Goal: Obtain resource: Download file/media

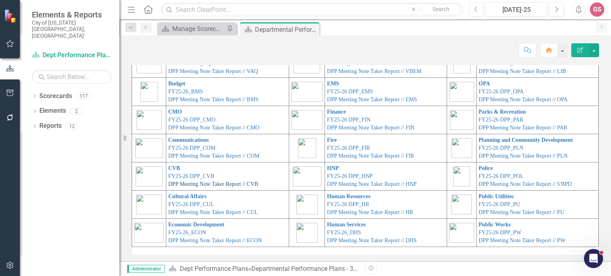
scroll to position [45, 0]
click at [189, 224] on link "Economic Development" at bounding box center [196, 224] width 56 height 6
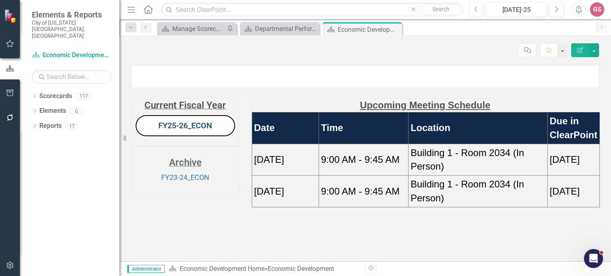
scroll to position [32, 0]
click at [184, 130] on link "FY25-26_ECON" at bounding box center [185, 126] width 54 height 10
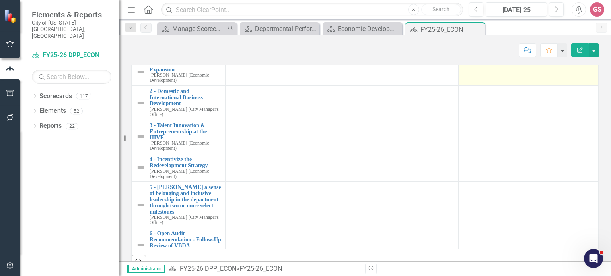
scroll to position [548, 0]
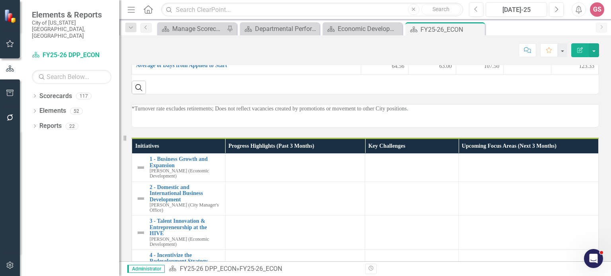
click at [560, 31] on td "81.20" at bounding box center [574, 23] width 47 height 15
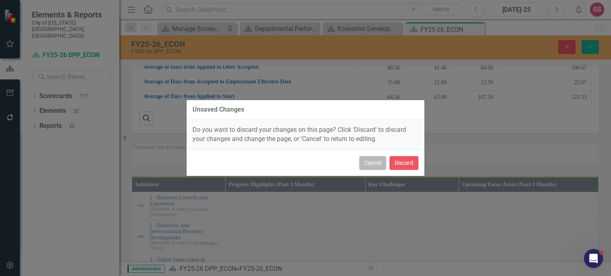
click at [371, 167] on button "Cancel" at bounding box center [372, 163] width 27 height 14
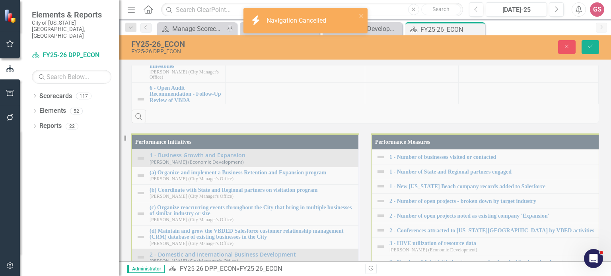
scroll to position [906, 0]
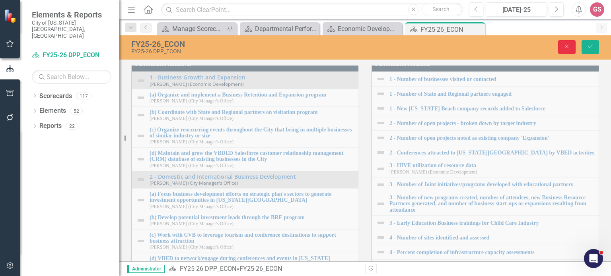
click at [565, 50] on button "Close" at bounding box center [566, 47] width 17 height 14
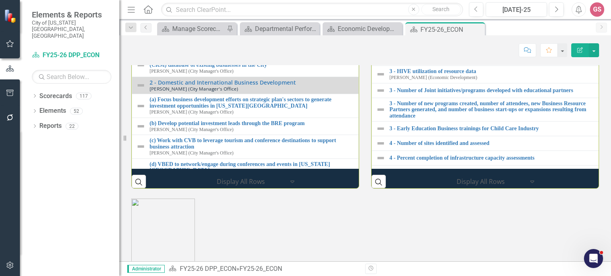
scroll to position [948, 0]
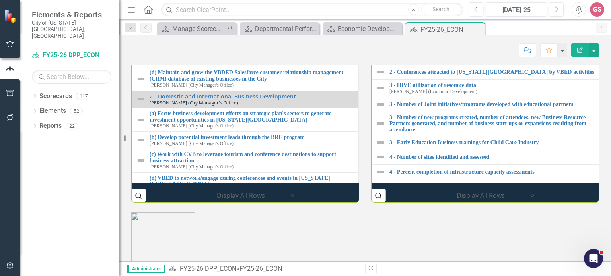
click at [52, 122] on link "Reports" at bounding box center [50, 126] width 22 height 9
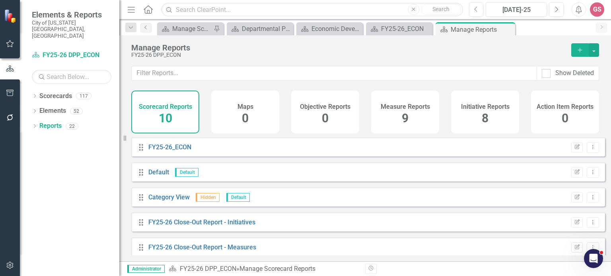
click at [468, 107] on h4 "Initiative Reports" at bounding box center [485, 106] width 49 height 7
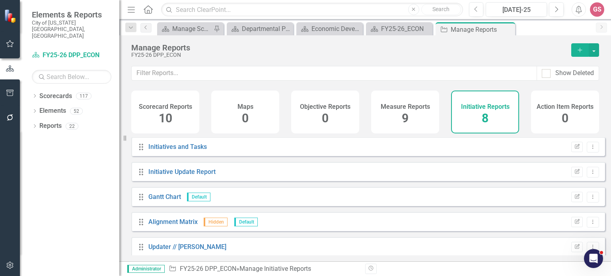
scroll to position [40, 0]
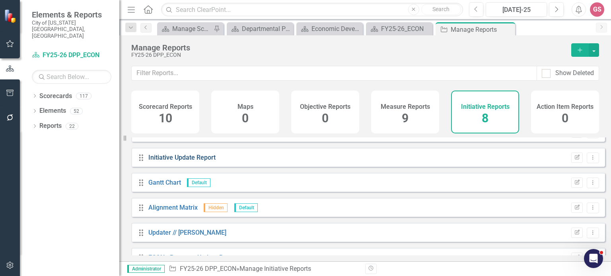
click at [169, 161] on link "Initiative Update Report" at bounding box center [181, 158] width 67 height 8
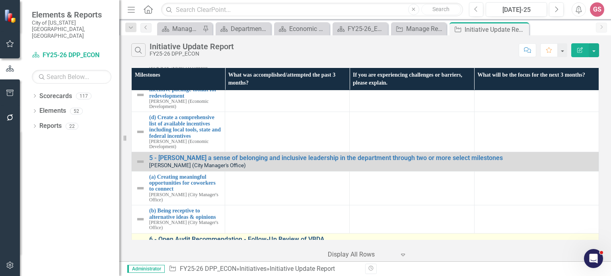
scroll to position [788, 0]
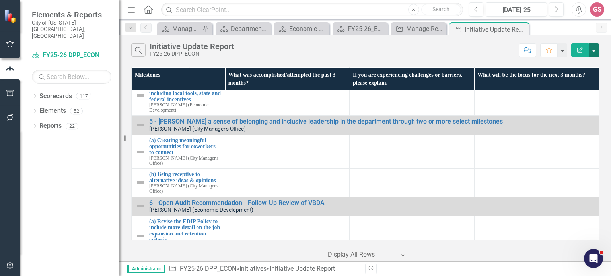
click at [593, 50] on button "button" at bounding box center [593, 50] width 10 height 14
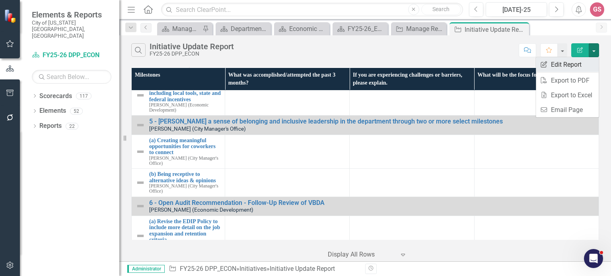
click at [568, 68] on link "Edit Report Edit Report" at bounding box center [567, 64] width 63 height 15
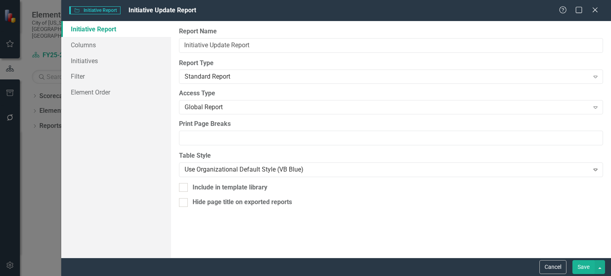
click at [553, 268] on button "Cancel" at bounding box center [552, 267] width 27 height 14
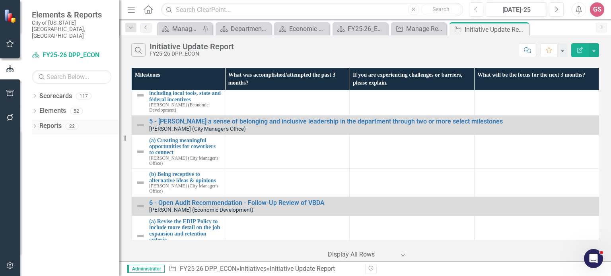
click at [51, 122] on link "Reports" at bounding box center [50, 126] width 22 height 9
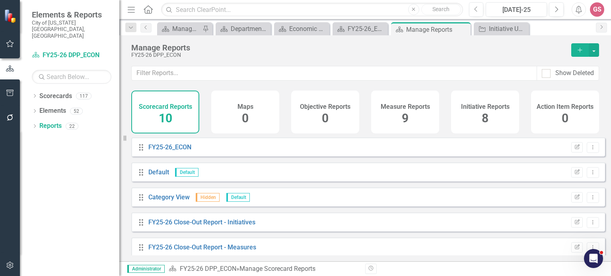
click at [475, 104] on h4 "Initiative Reports" at bounding box center [485, 106] width 49 height 7
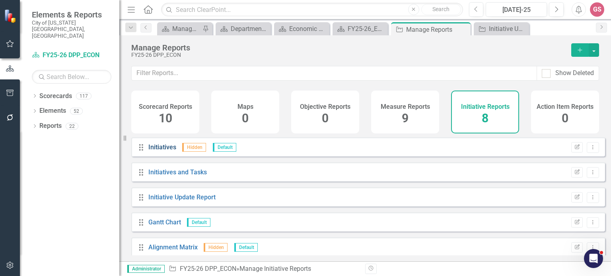
click at [167, 151] on link "Initiatives" at bounding box center [162, 148] width 28 height 8
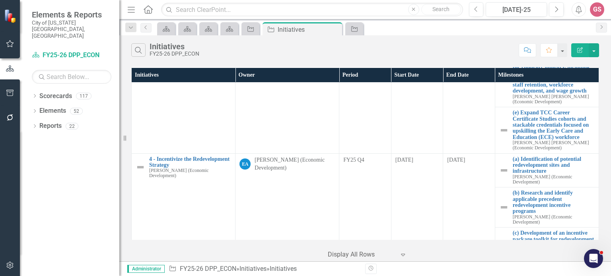
scroll to position [507, 0]
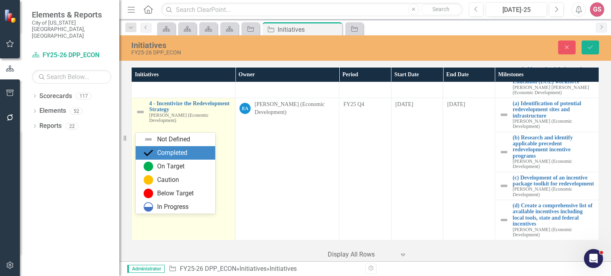
click at [168, 155] on div "Completed" at bounding box center [172, 153] width 30 height 9
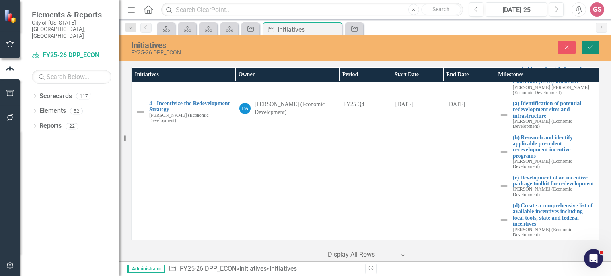
click at [589, 47] on icon "Save" at bounding box center [589, 48] width 7 height 6
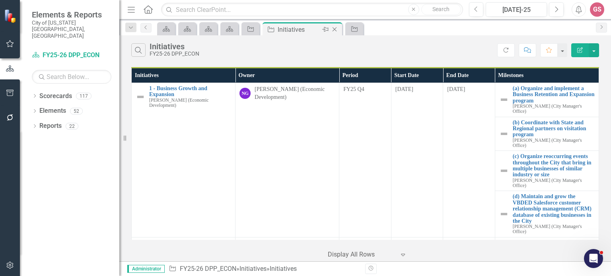
click at [337, 30] on icon "Close" at bounding box center [334, 29] width 8 height 6
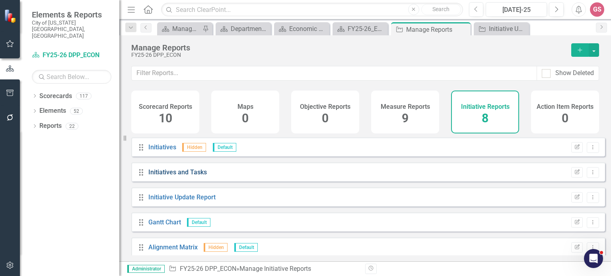
click at [187, 176] on link "Initiatives and Tasks" at bounding box center [177, 173] width 58 height 8
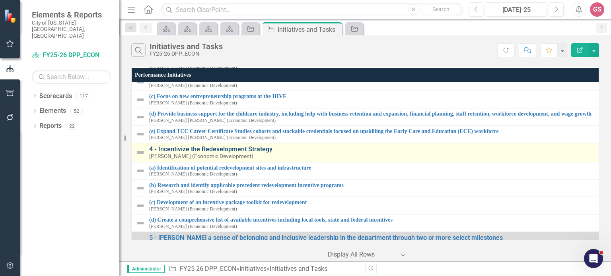
scroll to position [308, 0]
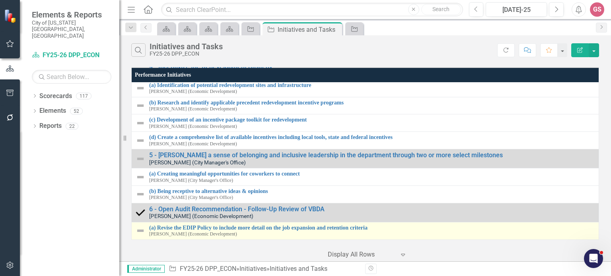
click at [143, 226] on img at bounding box center [141, 231] width 10 height 10
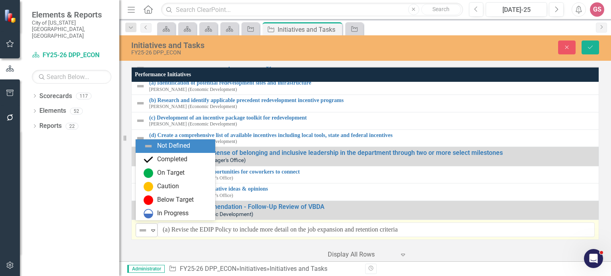
click at [151, 227] on icon "Expand" at bounding box center [153, 230] width 8 height 6
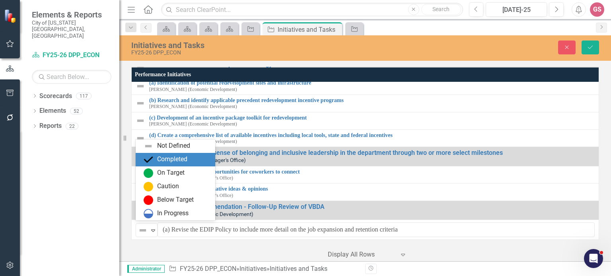
click at [172, 164] on div "Completed" at bounding box center [177, 160] width 67 height 10
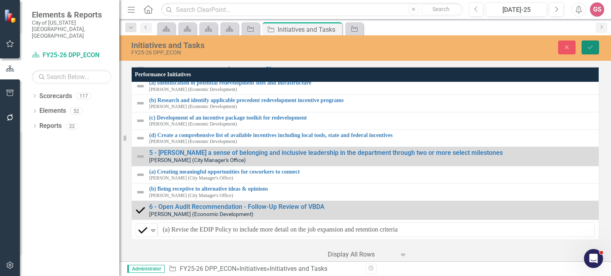
click at [587, 49] on icon "Save" at bounding box center [589, 48] width 7 height 6
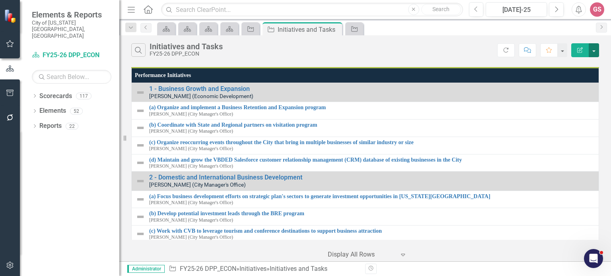
click at [595, 55] on button "button" at bounding box center [593, 50] width 10 height 14
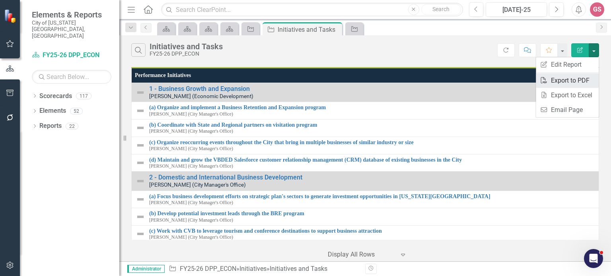
click at [565, 80] on link "PDF Export to PDF" at bounding box center [567, 80] width 63 height 15
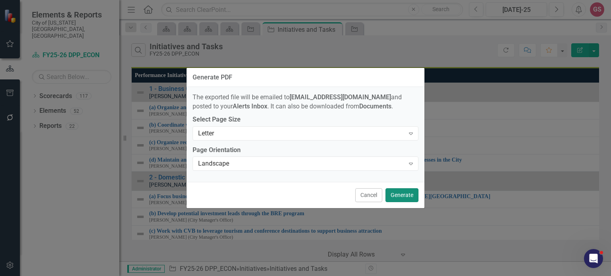
click at [402, 197] on button "Generate" at bounding box center [401, 195] width 33 height 14
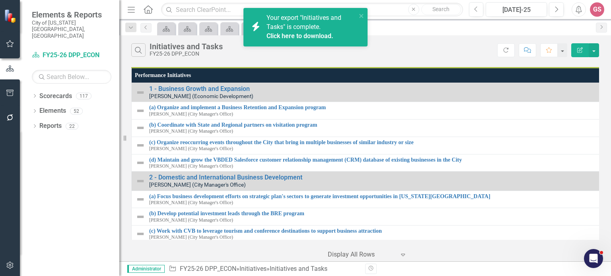
click at [298, 33] on link "Click here to download." at bounding box center [299, 36] width 67 height 8
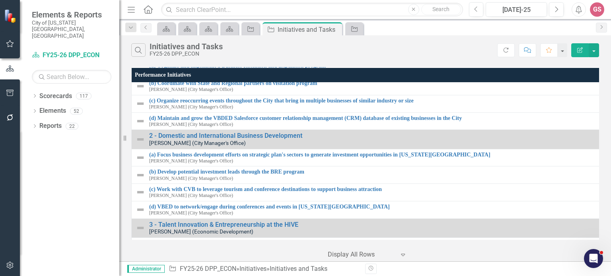
scroll to position [80, 0]
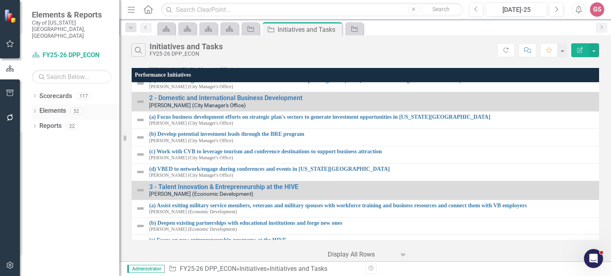
click at [49, 107] on link "Elements" at bounding box center [52, 111] width 27 height 9
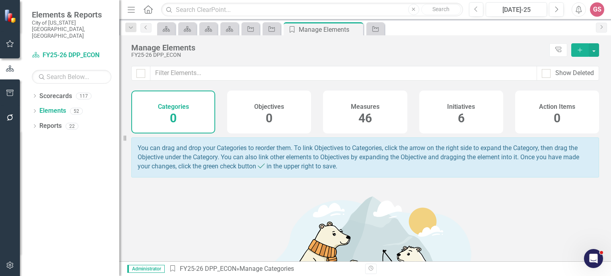
click at [365, 105] on h4 "Measures" at bounding box center [365, 106] width 29 height 7
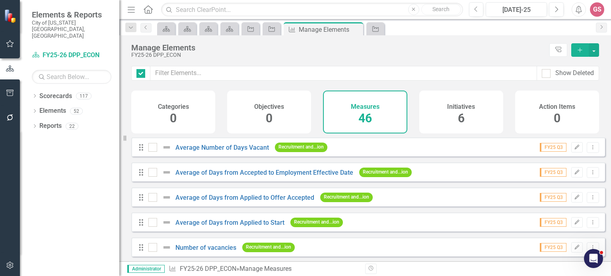
checkbox input "false"
click at [24, 114] on div "Dropdown Scorecards 117 FY24 City Highlights FY25 City Highlights FY24 Budget I…" at bounding box center [69, 183] width 99 height 186
click at [48, 122] on link "Reports" at bounding box center [50, 126] width 22 height 9
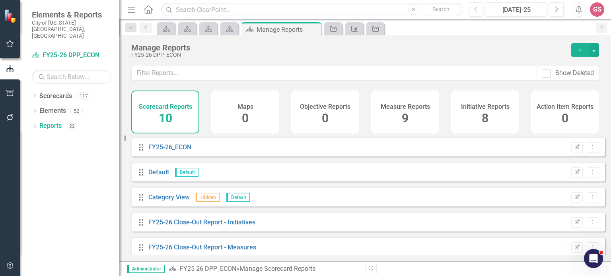
click at [395, 111] on div "Measure Reports 9" at bounding box center [405, 112] width 68 height 43
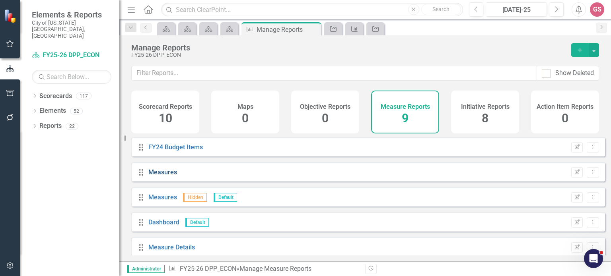
click at [161, 176] on link "Measures" at bounding box center [162, 173] width 29 height 8
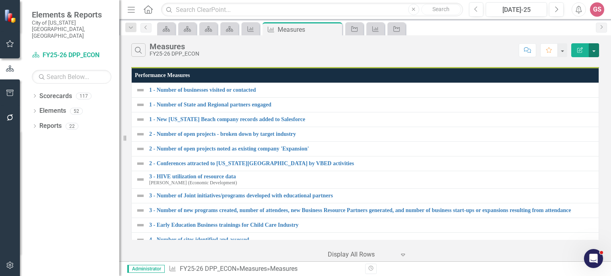
click at [594, 52] on button "button" at bounding box center [593, 50] width 10 height 14
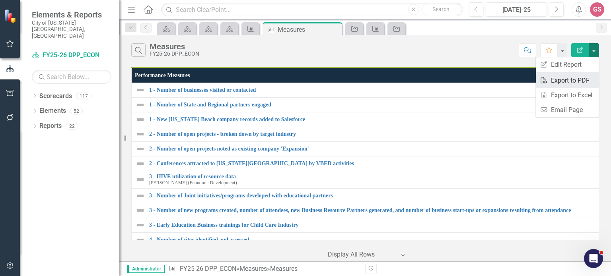
click at [574, 79] on link "PDF Export to PDF" at bounding box center [567, 80] width 63 height 15
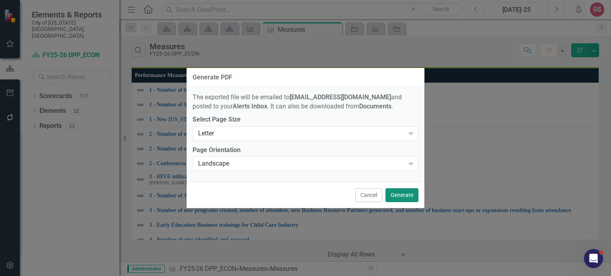
click at [400, 196] on button "Generate" at bounding box center [401, 195] width 33 height 14
